Goal: Navigation & Orientation: Find specific page/section

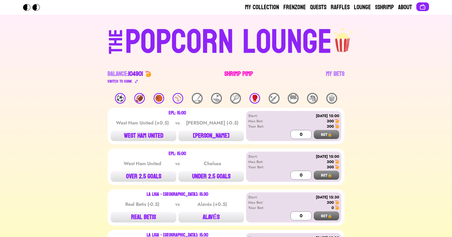
click at [236, 73] on link "Shrimp Pimp" at bounding box center [238, 77] width 29 height 15
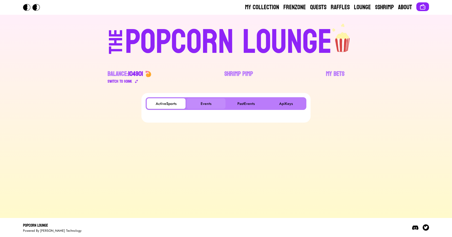
click at [210, 104] on button "Events" at bounding box center [206, 103] width 39 height 11
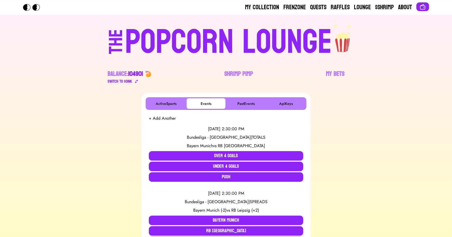
click at [147, 59] on div "POPCORN LOUNGE" at bounding box center [228, 42] width 207 height 34
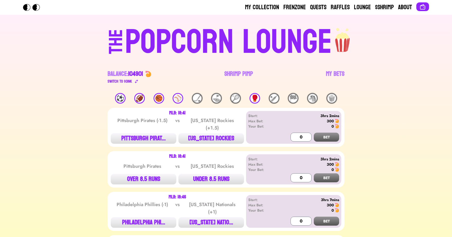
click at [143, 49] on div "POPCORN LOUNGE" at bounding box center [228, 42] width 207 height 34
